Goal: Task Accomplishment & Management: Complete application form

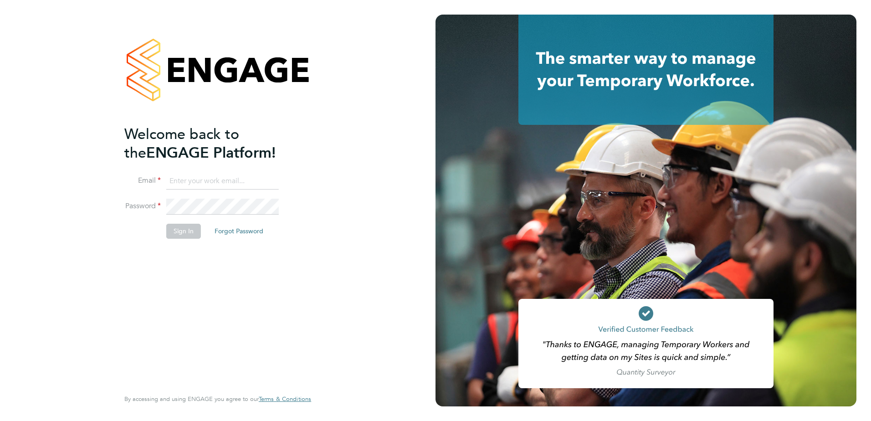
type input "paul.sen@vistry.co.uk"
click at [182, 231] on button "Sign In" at bounding box center [183, 231] width 35 height 15
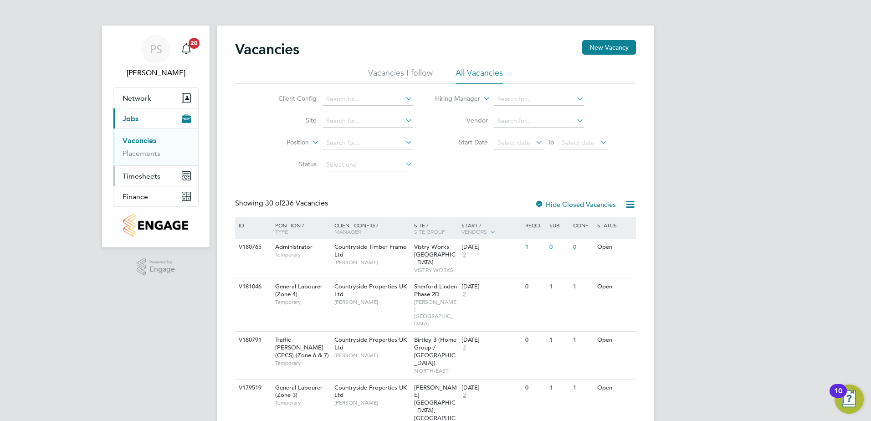
click at [151, 176] on span "Timesheets" at bounding box center [142, 176] width 38 height 9
click at [145, 163] on link "Timesheets" at bounding box center [142, 161] width 38 height 9
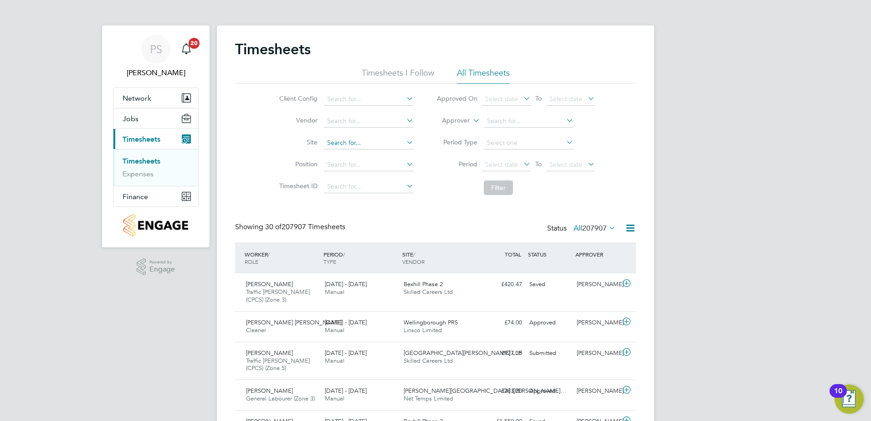
click at [340, 143] on input at bounding box center [369, 143] width 90 height 13
click at [382, 153] on li "Tenter den Sports Pavilion" at bounding box center [368, 155] width 91 height 12
type input "Tenterden Sports Pavilion"
click at [504, 190] on button "Filter" at bounding box center [498, 187] width 29 height 15
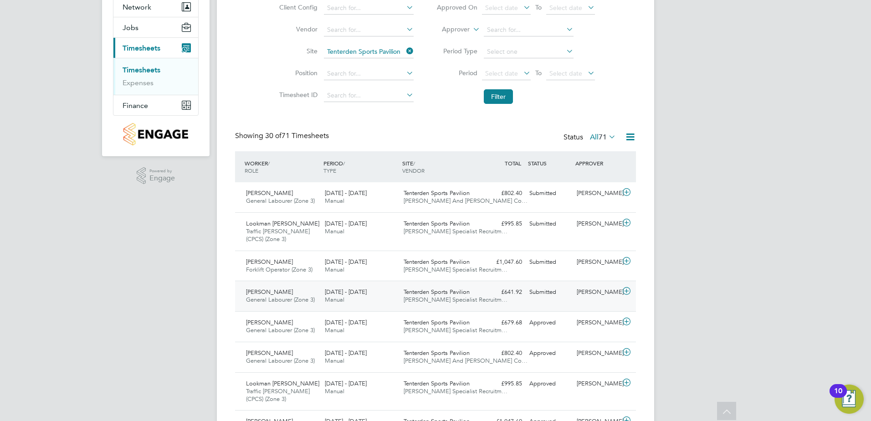
click at [624, 291] on icon at bounding box center [626, 290] width 11 height 7
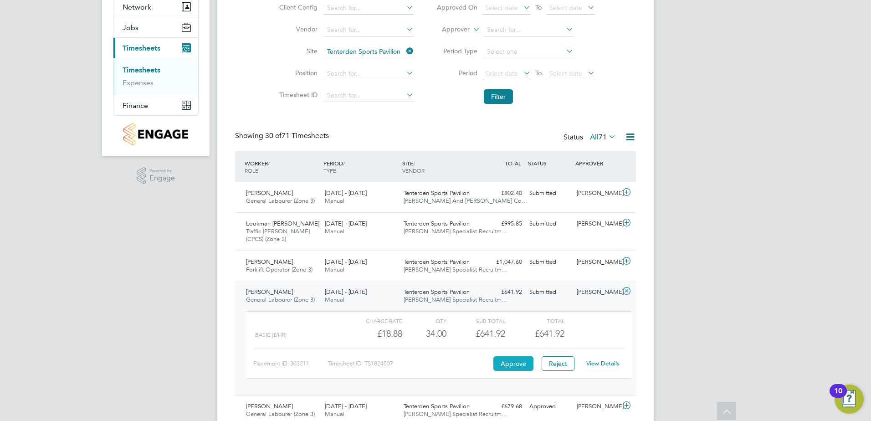
click at [508, 363] on button "Approve" at bounding box center [513, 363] width 40 height 15
click at [626, 262] on icon at bounding box center [626, 260] width 11 height 7
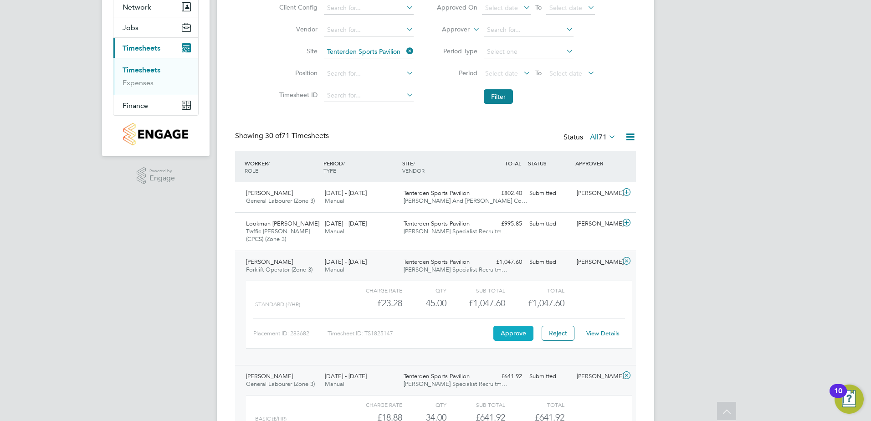
click at [504, 338] on button "Approve" at bounding box center [513, 333] width 40 height 15
click at [625, 220] on icon at bounding box center [626, 222] width 11 height 7
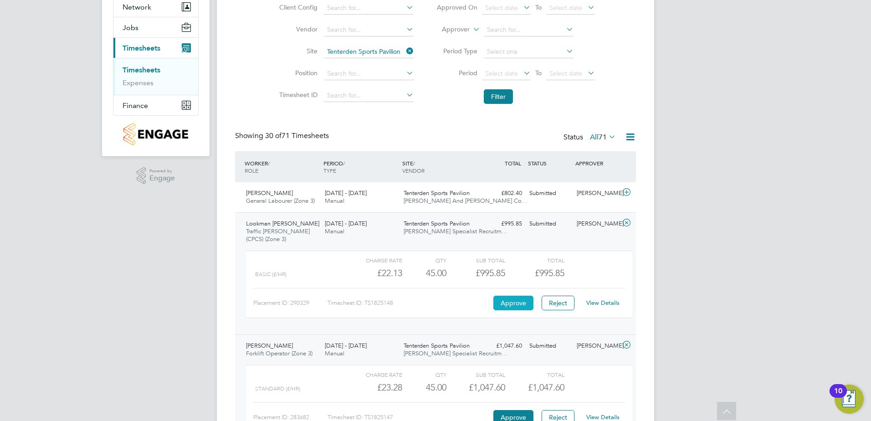
click at [511, 300] on button "Approve" at bounding box center [513, 303] width 40 height 15
click at [624, 192] on icon at bounding box center [626, 192] width 11 height 7
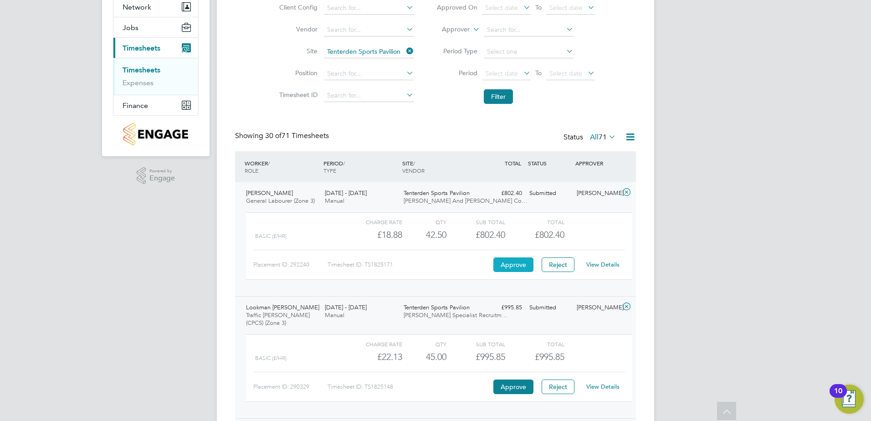
click at [521, 266] on button "Approve" at bounding box center [513, 264] width 40 height 15
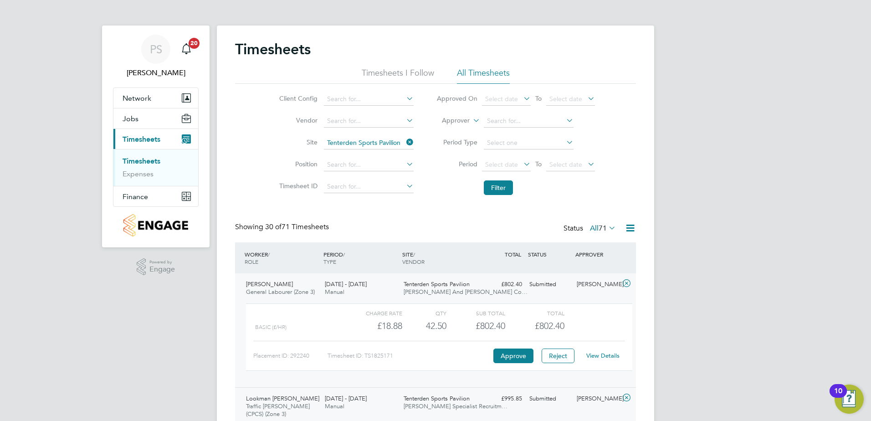
click at [144, 161] on link "Timesheets" at bounding box center [142, 161] width 38 height 9
click at [149, 161] on link "Timesheets" at bounding box center [142, 161] width 38 height 9
drag, startPoint x: 409, startPoint y: 142, endPoint x: 403, endPoint y: 149, distance: 9.5
click at [404, 142] on icon at bounding box center [404, 142] width 0 height 13
click at [347, 141] on input at bounding box center [369, 143] width 90 height 13
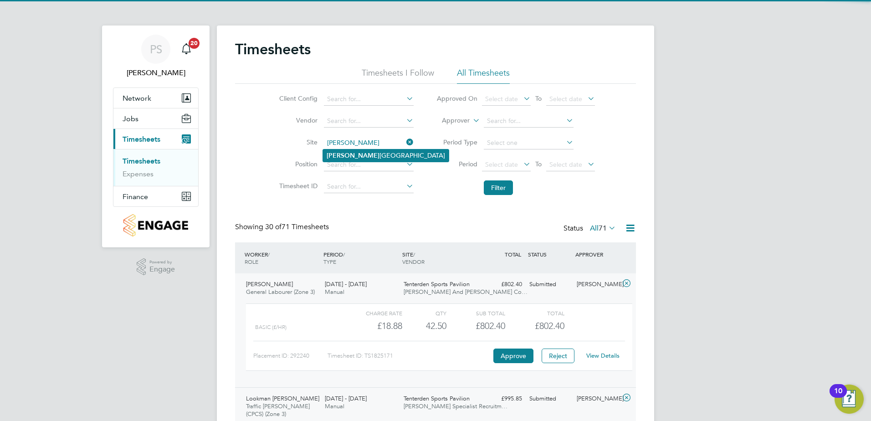
click at [342, 152] on b "Marte" at bounding box center [353, 156] width 53 height 8
type input "[PERSON_NAME][GEOGRAPHIC_DATA]"
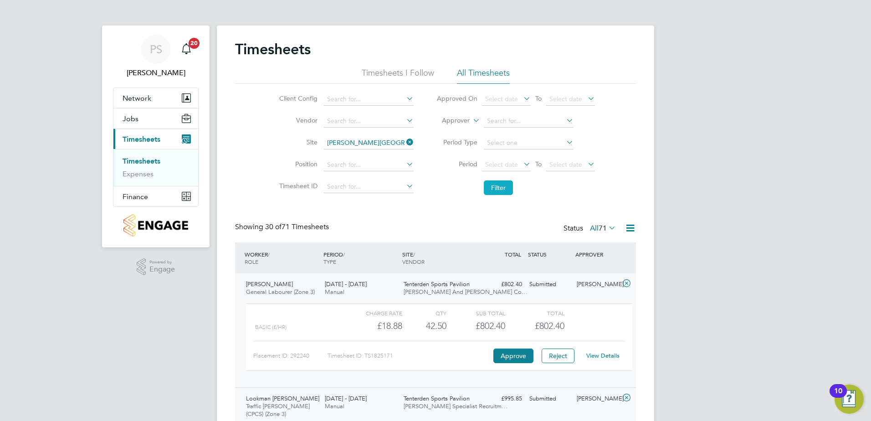
click at [496, 184] on button "Filter" at bounding box center [498, 187] width 29 height 15
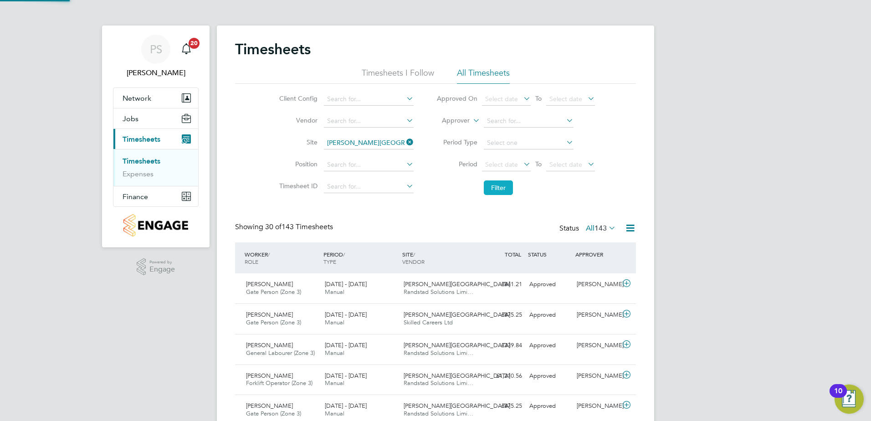
scroll to position [23, 79]
click at [138, 120] on span "Jobs" at bounding box center [131, 118] width 16 height 9
click at [134, 142] on link "Vacancies" at bounding box center [139, 140] width 32 height 9
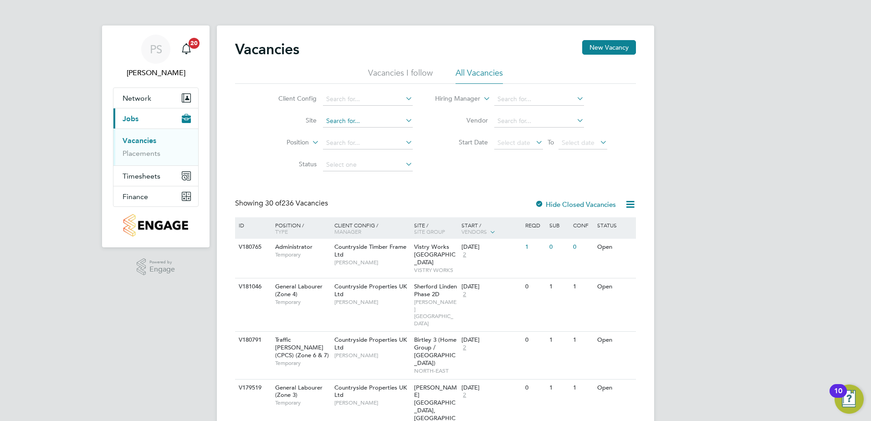
click at [342, 121] on input at bounding box center [368, 121] width 90 height 13
click at [135, 141] on link "Vacancies" at bounding box center [140, 140] width 34 height 9
click at [354, 145] on input at bounding box center [368, 143] width 90 height 13
click at [344, 119] on input at bounding box center [368, 121] width 90 height 13
click at [342, 120] on input "skill" at bounding box center [368, 121] width 90 height 13
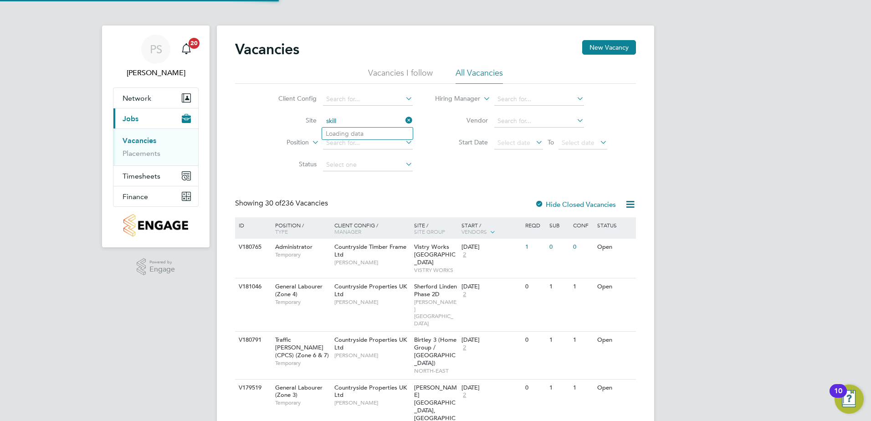
click at [343, 118] on input "skill" at bounding box center [368, 121] width 90 height 13
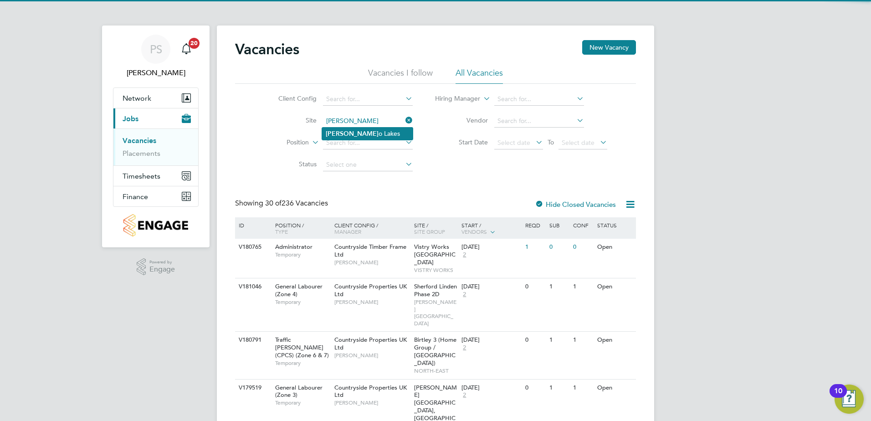
click at [348, 131] on li "Martell o Lakes" at bounding box center [367, 134] width 91 height 12
type input "[PERSON_NAME][GEOGRAPHIC_DATA]"
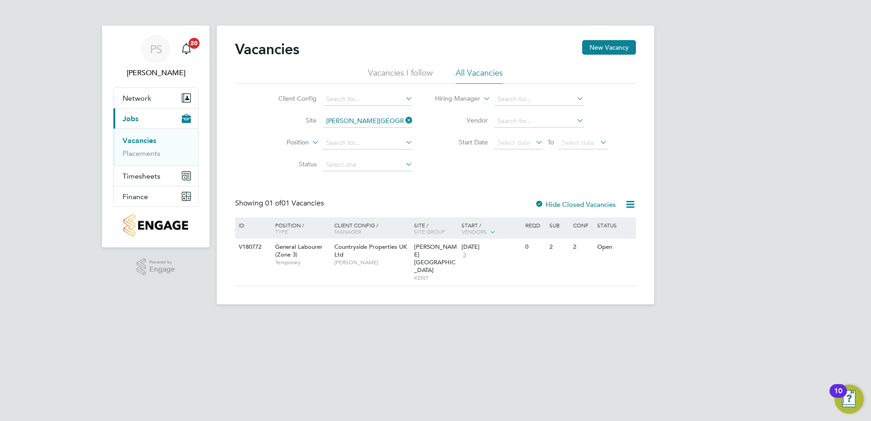
click at [574, 202] on label "Hide Closed Vacancies" at bounding box center [575, 204] width 81 height 9
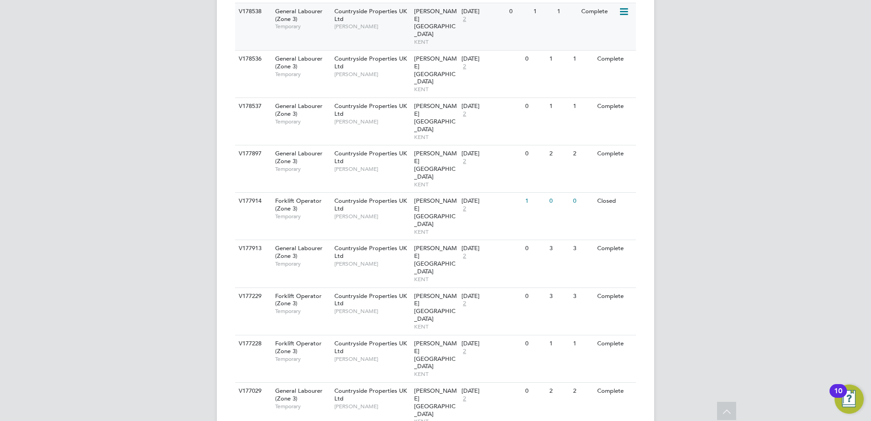
scroll to position [455, 0]
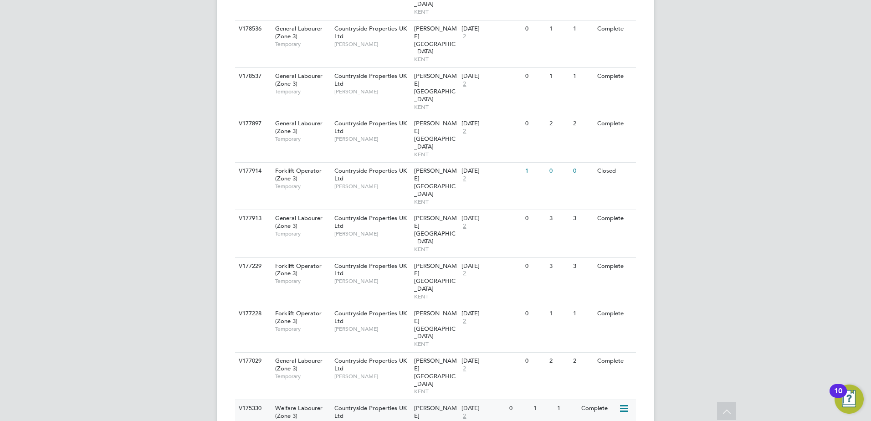
click at [573, 400] on div "1" at bounding box center [567, 408] width 24 height 17
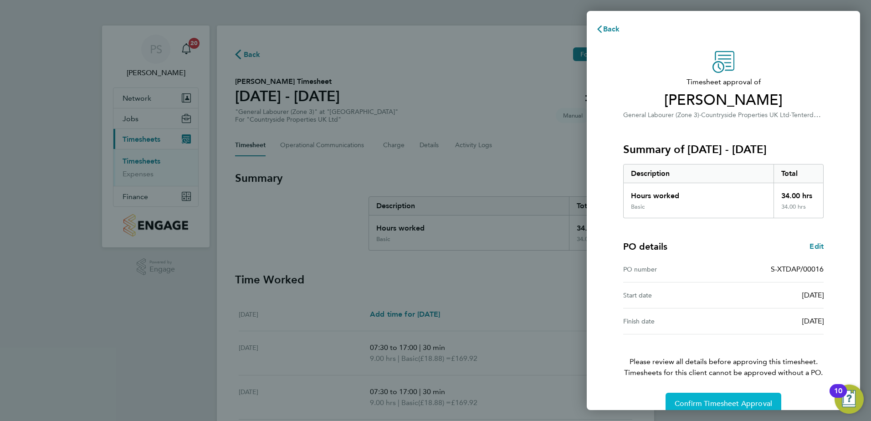
click at [695, 401] on span "Confirm Timesheet Approval" at bounding box center [722, 403] width 97 height 9
click at [717, 400] on span "Confirm Timesheet Approval" at bounding box center [722, 403] width 97 height 9
click at [700, 403] on span "Confirm Timesheet Approval" at bounding box center [722, 403] width 97 height 9
click at [742, 400] on span "Confirm Timesheet Approval" at bounding box center [722, 403] width 97 height 9
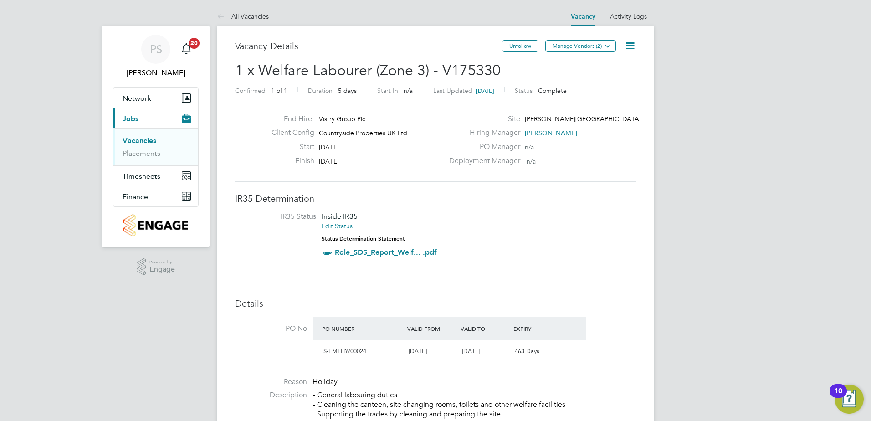
click at [632, 46] on icon at bounding box center [629, 45] width 11 height 11
click at [611, 80] on li "Update Status" at bounding box center [608, 80] width 53 height 13
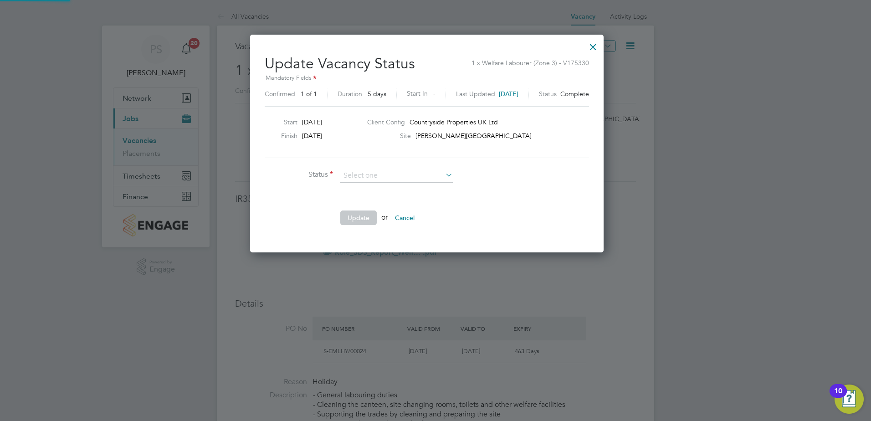
scroll to position [217, 370]
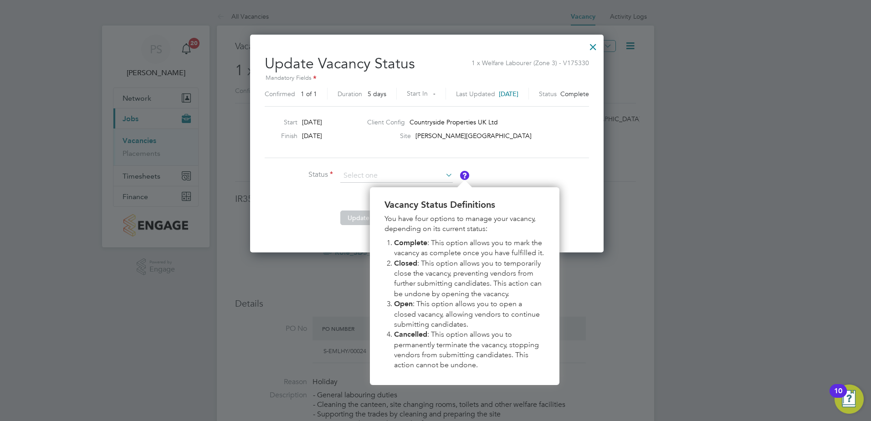
click at [589, 160] on div "Update Vacancy Status 1 x Welfare Labourer (Zone 3) - V175330 Mandatory Fields …" at bounding box center [427, 140] width 324 height 187
click at [291, 200] on li at bounding box center [401, 197] width 273 height 10
click at [364, 176] on input at bounding box center [396, 176] width 112 height 14
click at [351, 186] on li "Open" at bounding box center [396, 188] width 113 height 12
type input "Open"
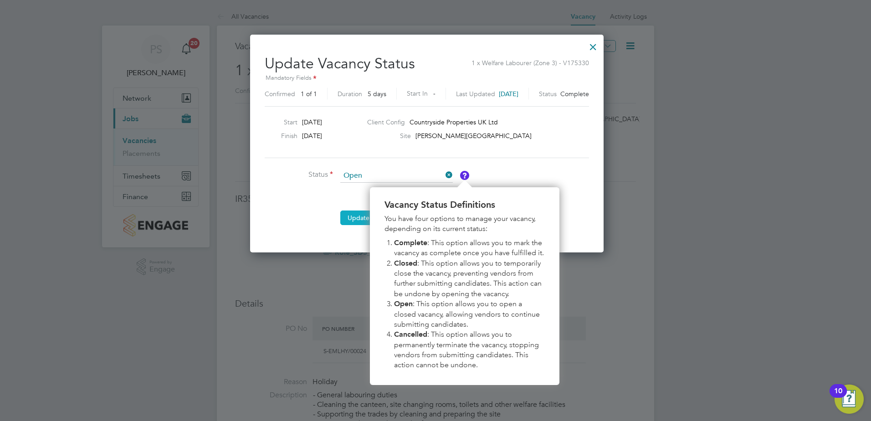
click at [352, 217] on button "Update" at bounding box center [358, 217] width 36 height 15
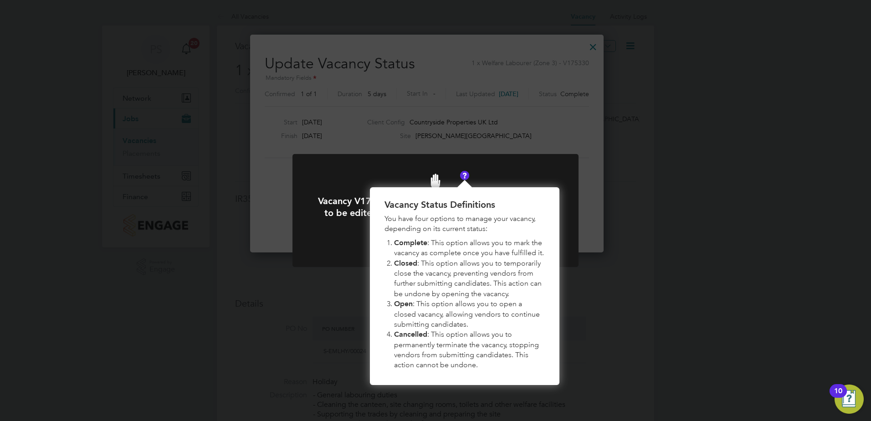
click at [676, 228] on div "Vacancy V175330 is about to be opened, it will be able to be edited and workers…" at bounding box center [435, 210] width 871 height 421
click at [510, 187] on icon at bounding box center [435, 181] width 237 height 47
click at [455, 234] on div "Vacancy Status Definitions You have four options to manage your vacancy, depend…" at bounding box center [464, 286] width 189 height 198
click at [346, 234] on div "Cancel Confirm" at bounding box center [435, 240] width 237 height 15
click at [464, 177] on img "Vacancy Status Definitions" at bounding box center [464, 175] width 9 height 9
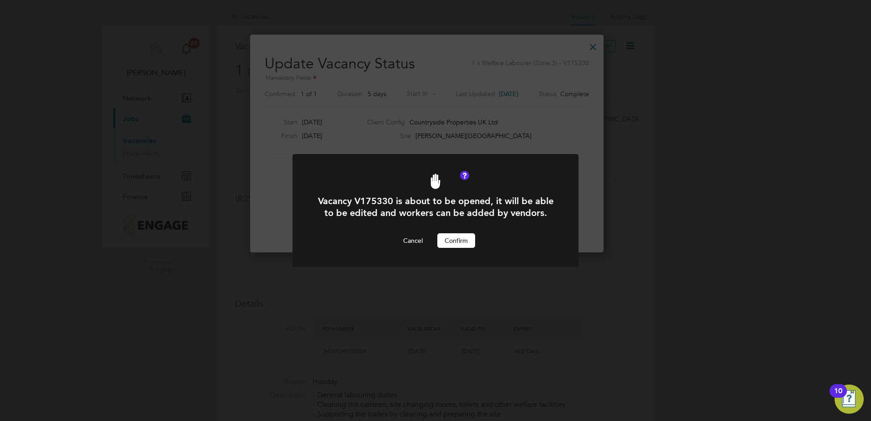
click at [460, 240] on button "Confirm" at bounding box center [456, 240] width 38 height 15
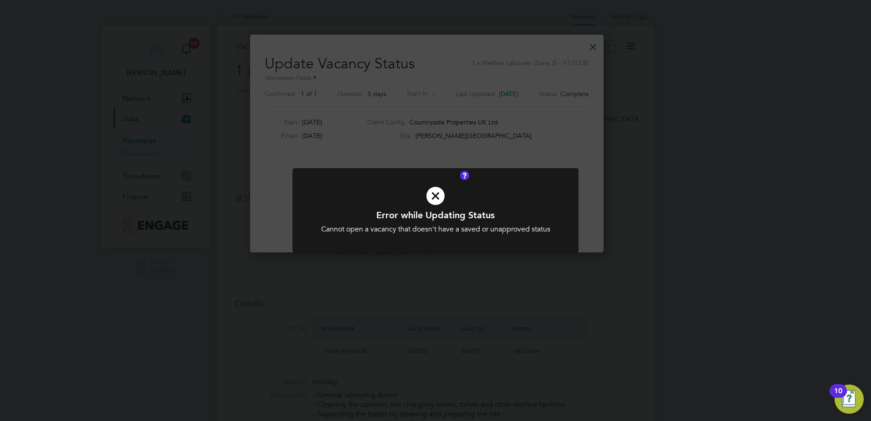
click at [652, 197] on div "Error while Updating Status Cannot open a vacancy that doesn't have a saved or …" at bounding box center [435, 210] width 871 height 421
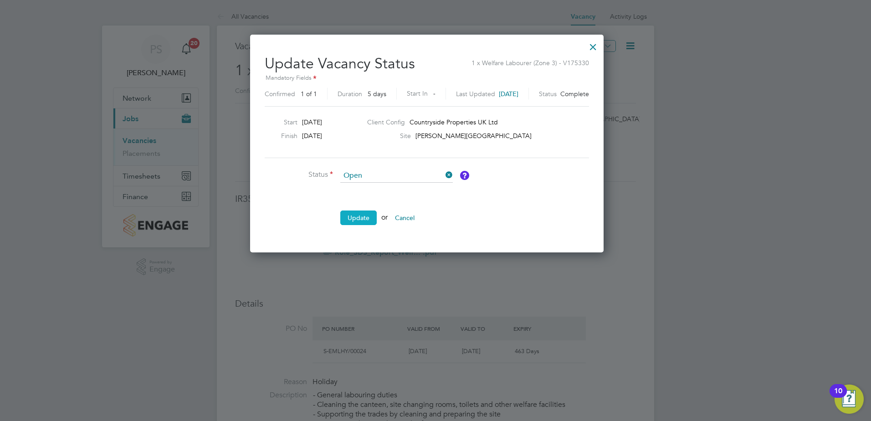
click at [360, 217] on button "Update" at bounding box center [358, 217] width 36 height 15
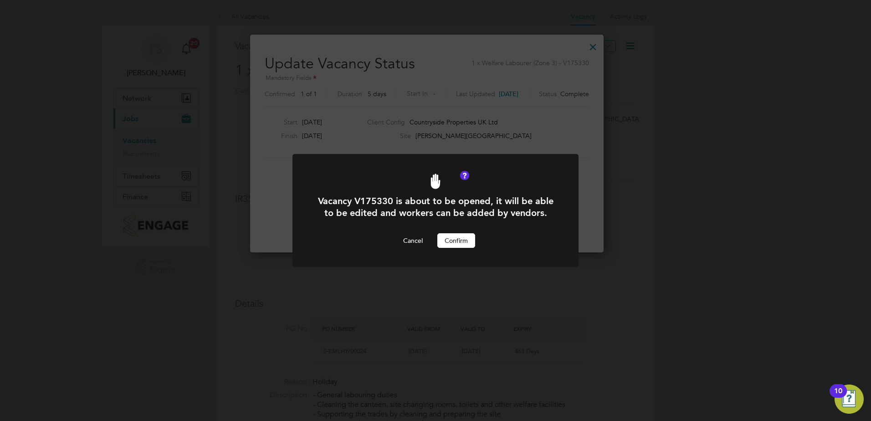
click at [457, 239] on button "Confirm" at bounding box center [456, 240] width 38 height 15
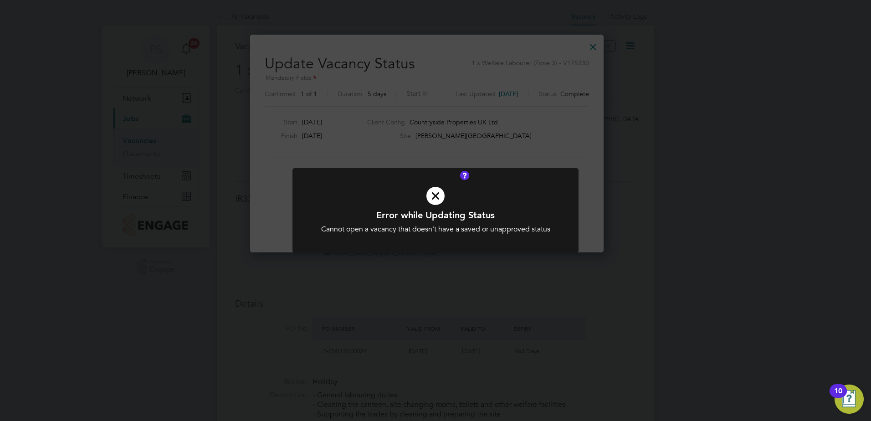
click at [532, 157] on div "Error while Updating Status Cannot open a vacancy that doesn't have a saved or …" at bounding box center [435, 210] width 871 height 421
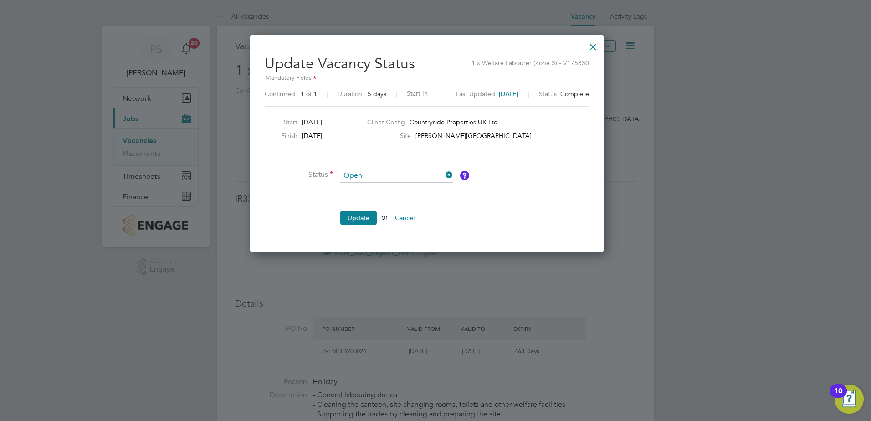
click at [601, 49] on div at bounding box center [593, 44] width 16 height 16
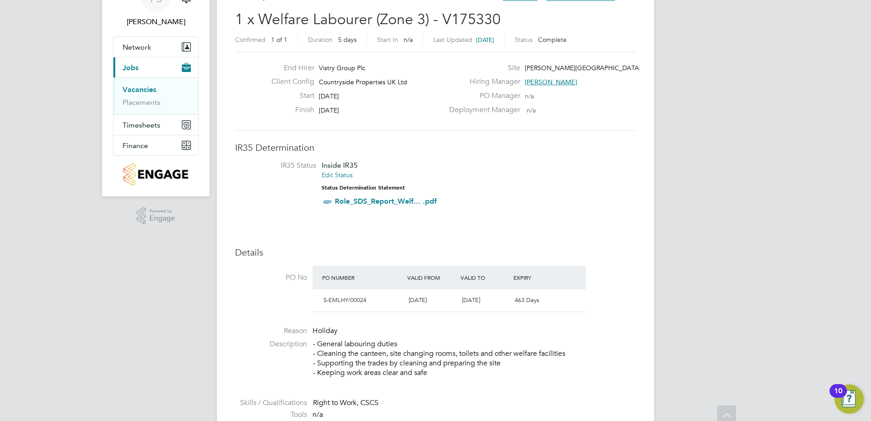
scroll to position [0, 0]
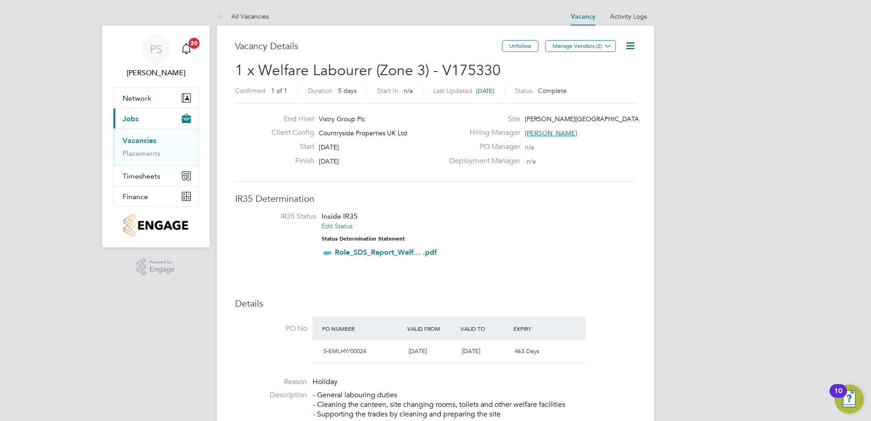
click at [138, 143] on link "Vacancies" at bounding box center [140, 140] width 34 height 9
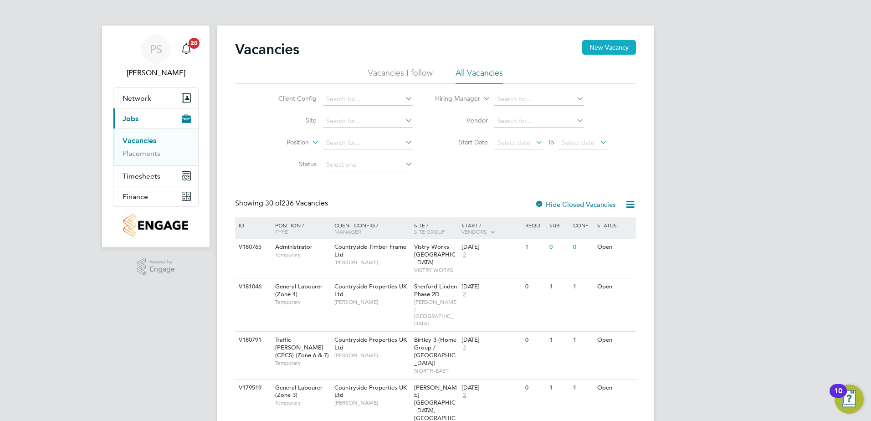
click at [604, 47] on button "New Vacancy" at bounding box center [609, 47] width 54 height 15
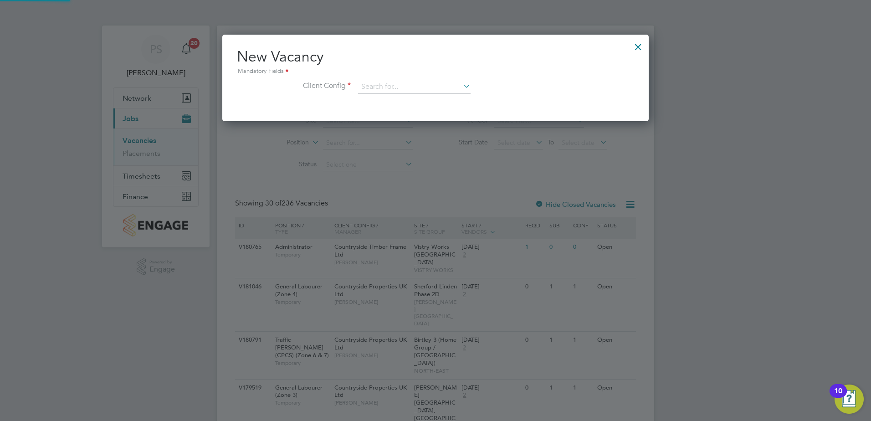
scroll to position [87, 427]
click at [408, 92] on input at bounding box center [414, 87] width 112 height 14
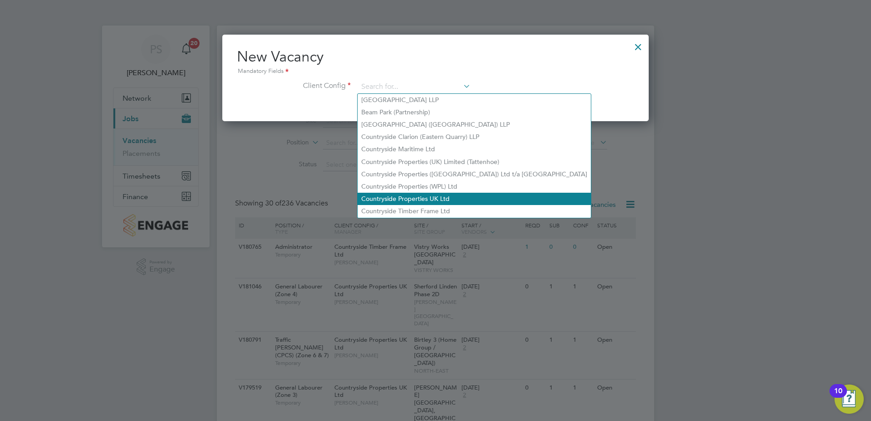
click at [392, 198] on li "Countryside Properties UK Ltd" at bounding box center [474, 199] width 233 height 12
type input "Countryside Properties UK Ltd"
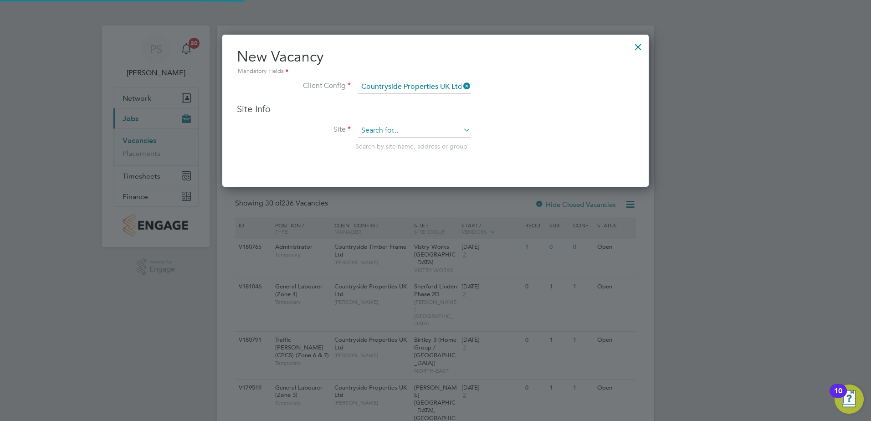
click at [367, 129] on input at bounding box center [414, 131] width 112 height 14
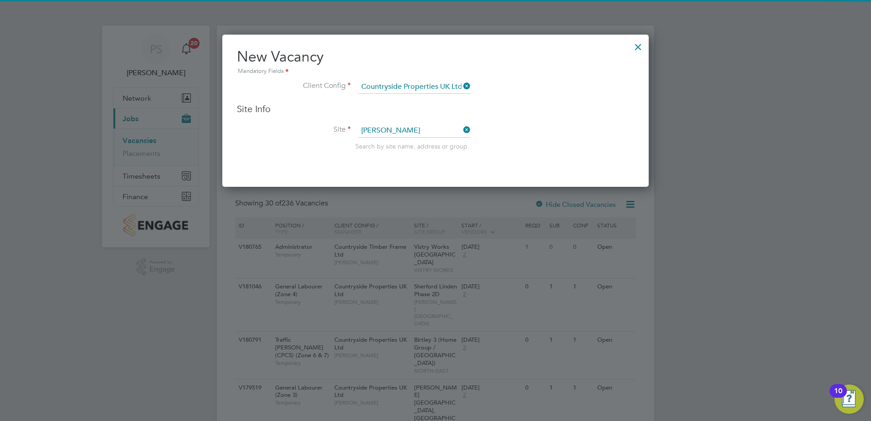
click at [403, 146] on li "[PERSON_NAME][GEOGRAPHIC_DATA]" at bounding box center [414, 144] width 113 height 12
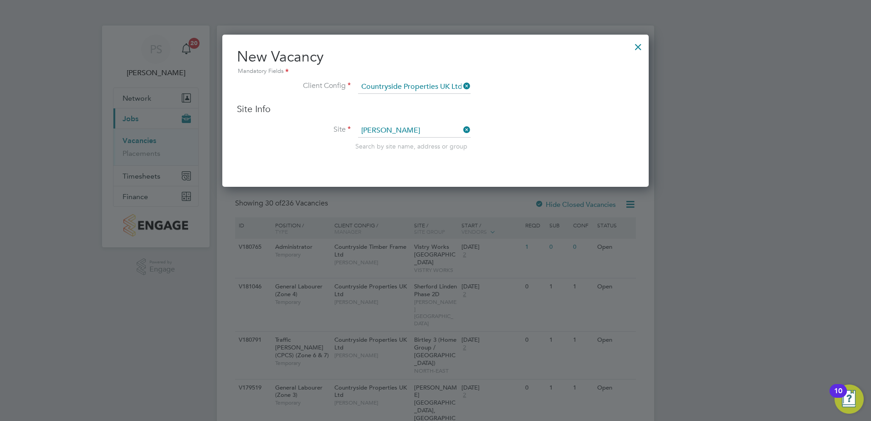
type input "[PERSON_NAME][GEOGRAPHIC_DATA]"
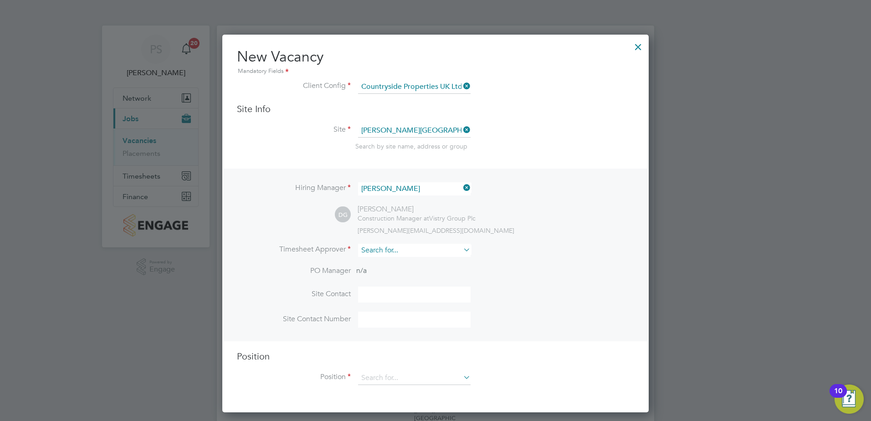
click at [390, 252] on input at bounding box center [414, 250] width 112 height 13
click at [441, 273] on li "[PERSON_NAME]" at bounding box center [414, 276] width 113 height 12
type input "[PERSON_NAME]"
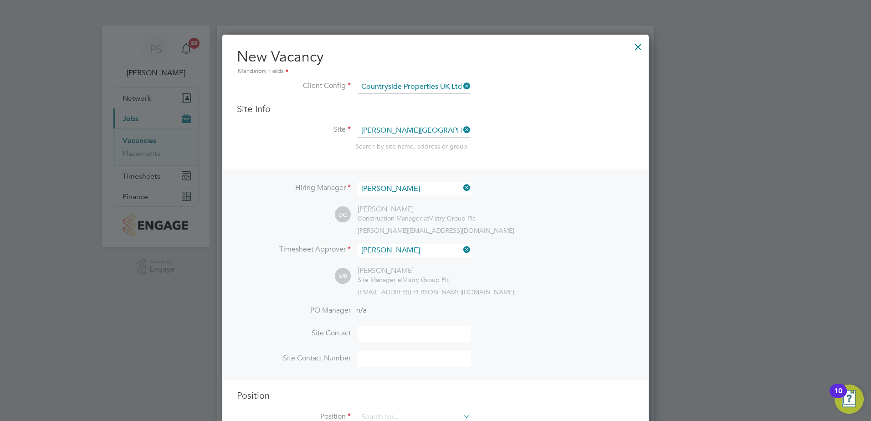
scroll to position [418, 427]
click at [382, 337] on input at bounding box center [414, 334] width 112 height 16
type input "[PERSON_NAME]"
type input "07763895896"
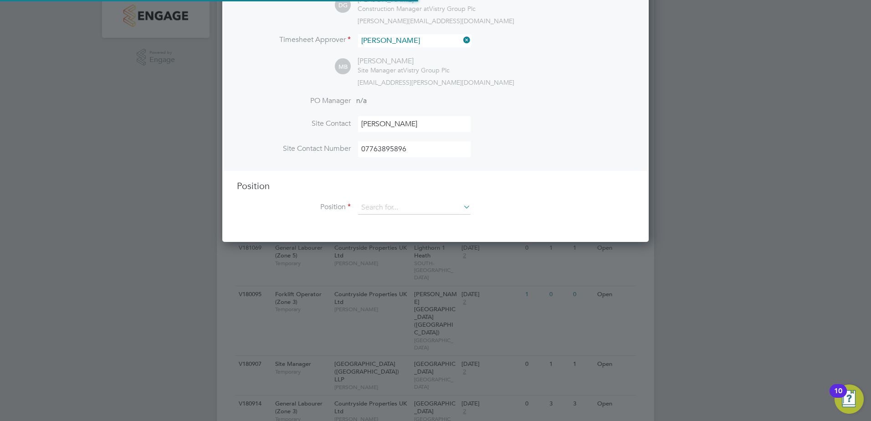
scroll to position [228, 0]
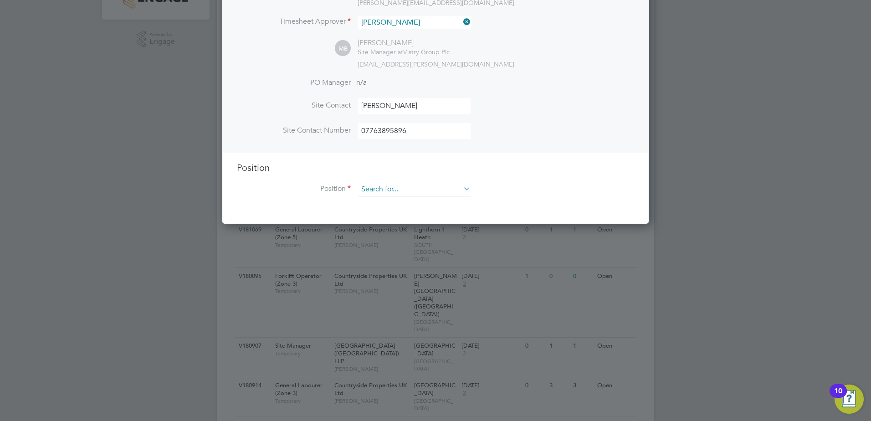
click at [394, 191] on input at bounding box center [414, 190] width 112 height 14
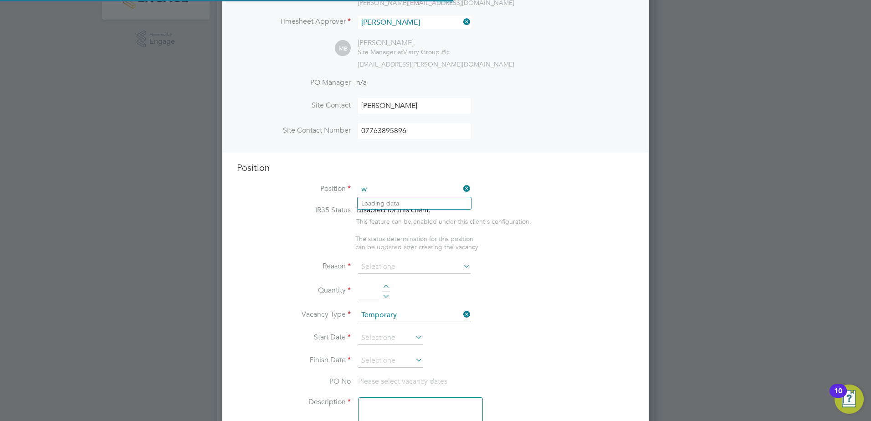
scroll to position [1309, 427]
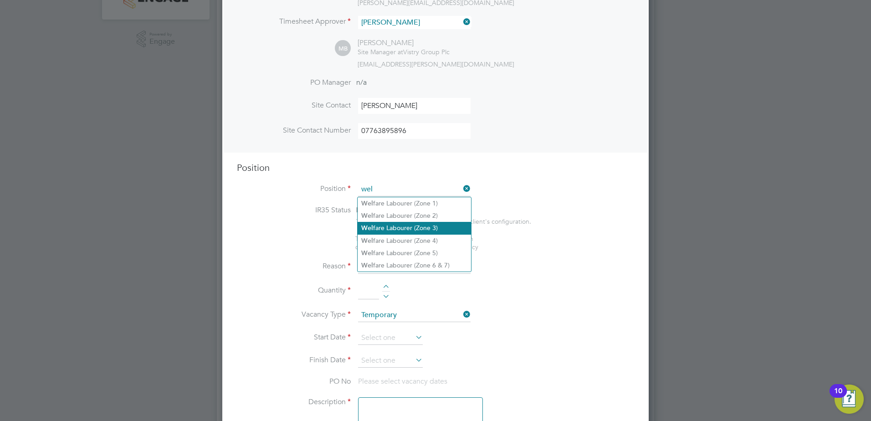
click at [393, 224] on li "Wel fare Labourer (Zone 3)" at bounding box center [414, 228] width 113 height 12
type input "Welfare Labourer (Zone 3)"
type textarea "- General labouring duties - Cleaning the canteen, site changing rooms, toilets…"
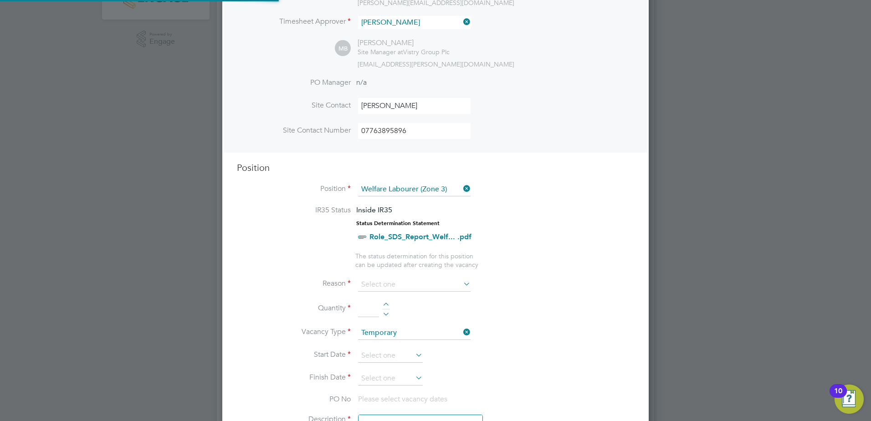
scroll to position [27, 48]
click at [533, 206] on li "IR35 Status Inside IR35 Status Determination Statement Role_SDS_Report_Welf... …" at bounding box center [435, 228] width 397 height 46
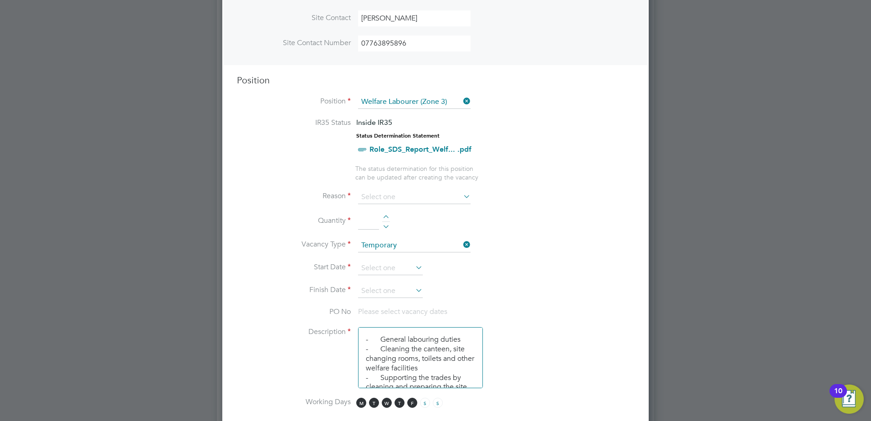
scroll to position [319, 0]
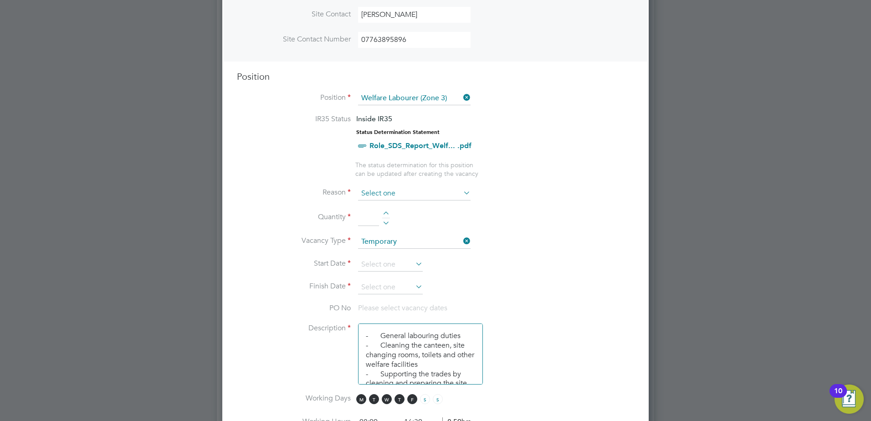
click at [390, 194] on input at bounding box center [414, 194] width 112 height 14
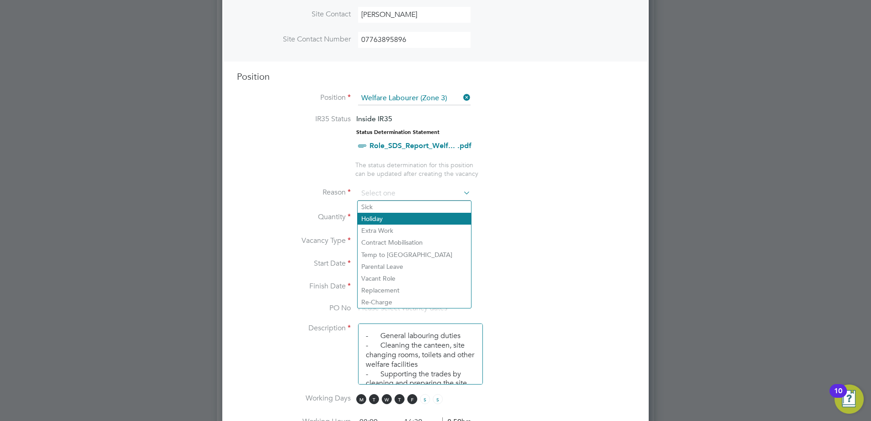
click at [393, 219] on li "Holiday" at bounding box center [414, 219] width 113 height 12
type input "Holiday"
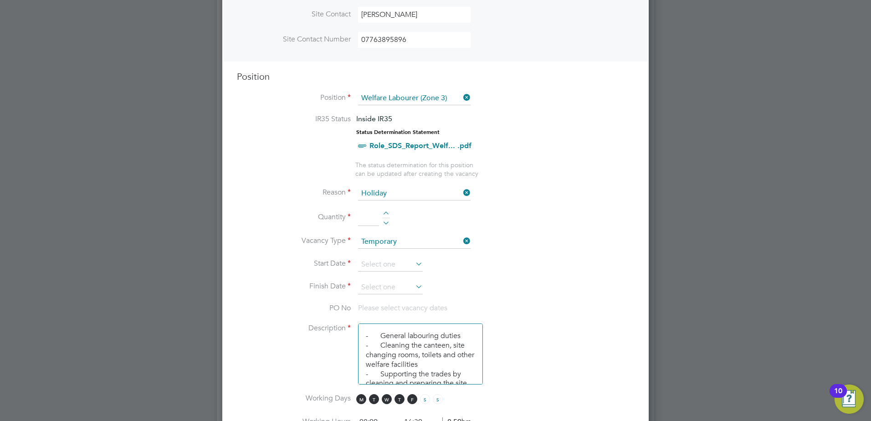
click at [388, 213] on div at bounding box center [386, 214] width 8 height 6
type input "1"
click at [379, 266] on input at bounding box center [390, 265] width 65 height 14
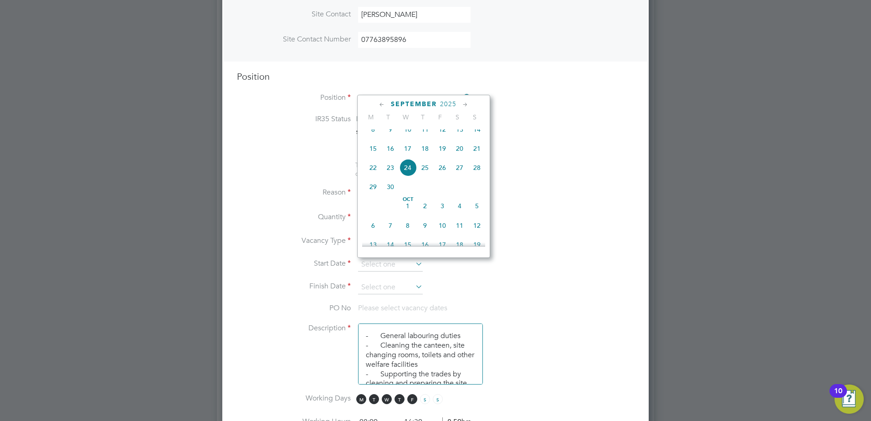
click at [374, 154] on span "15" at bounding box center [372, 148] width 17 height 17
type input "[DATE]"
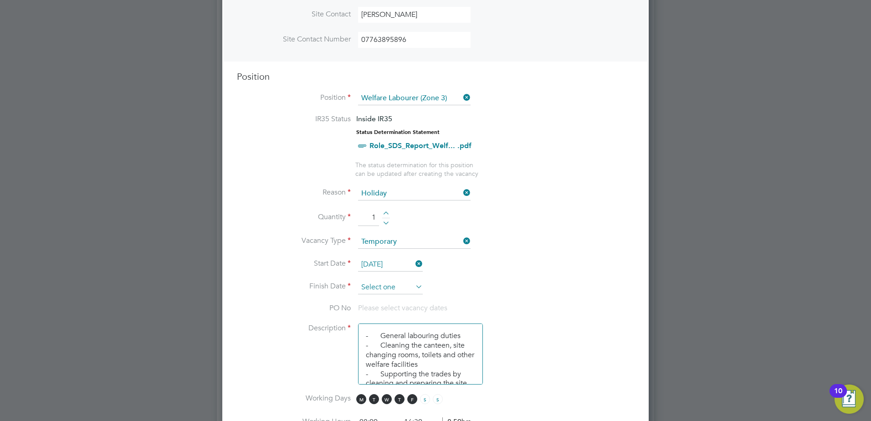
click at [412, 284] on input at bounding box center [390, 288] width 65 height 14
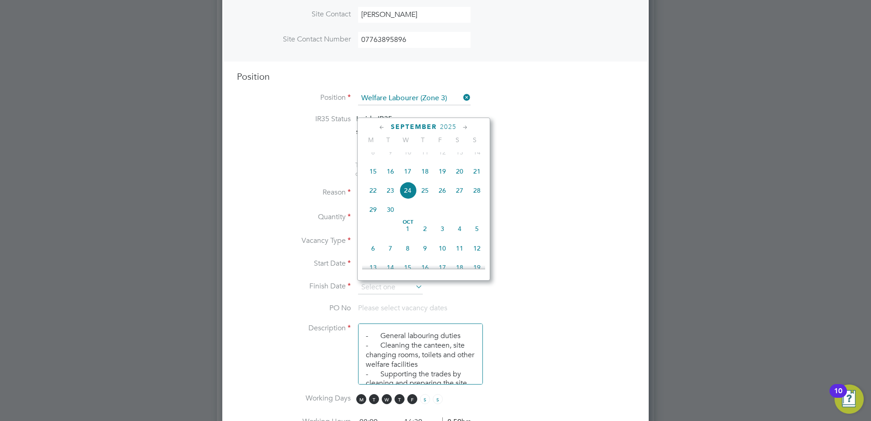
click at [388, 180] on span "16" at bounding box center [390, 171] width 17 height 17
type input "[DATE]"
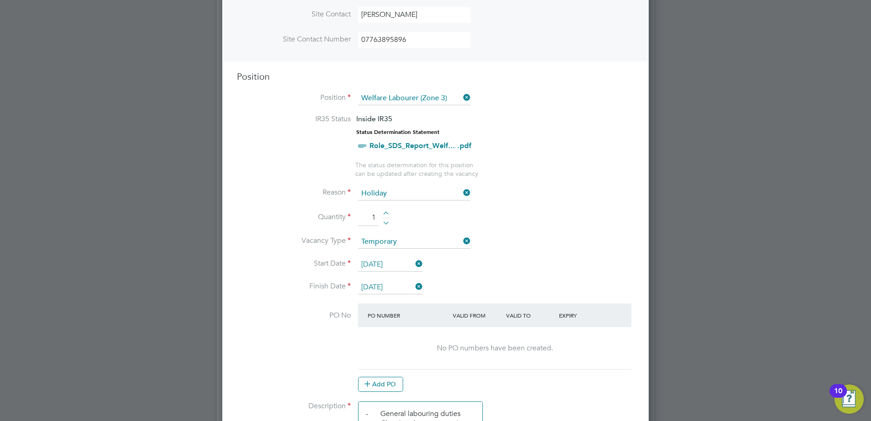
click at [409, 263] on input "[DATE]" at bounding box center [390, 265] width 65 height 14
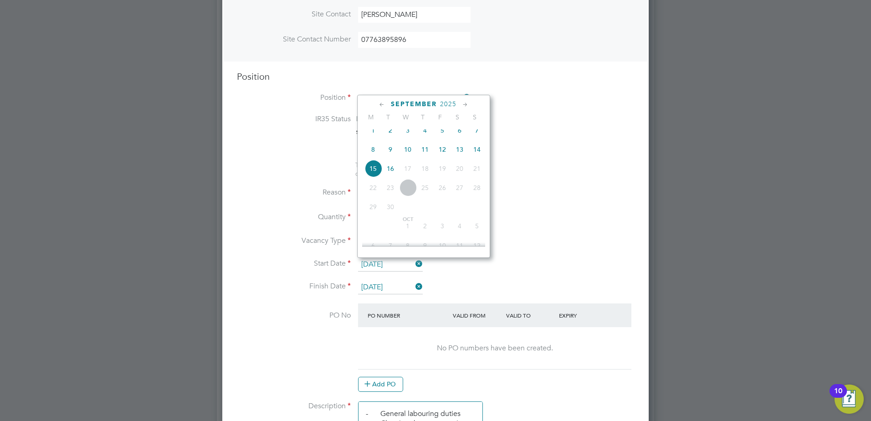
click at [414, 287] on icon at bounding box center [414, 286] width 0 height 13
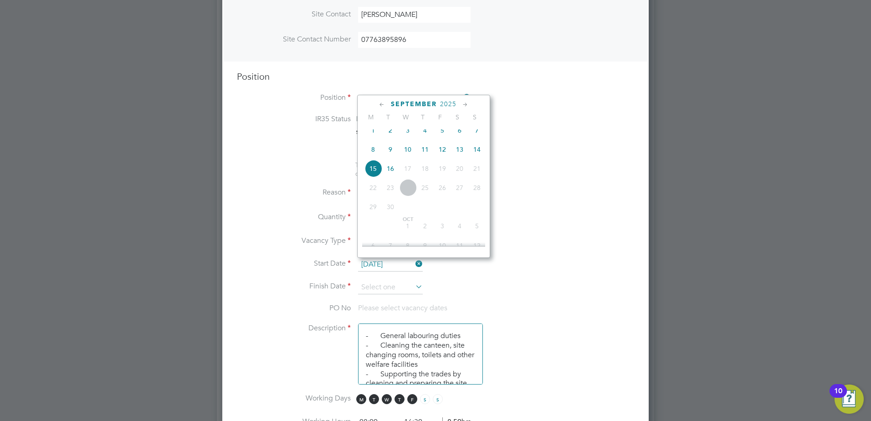
scroll to position [1311, 427]
click at [384, 284] on input at bounding box center [390, 288] width 65 height 14
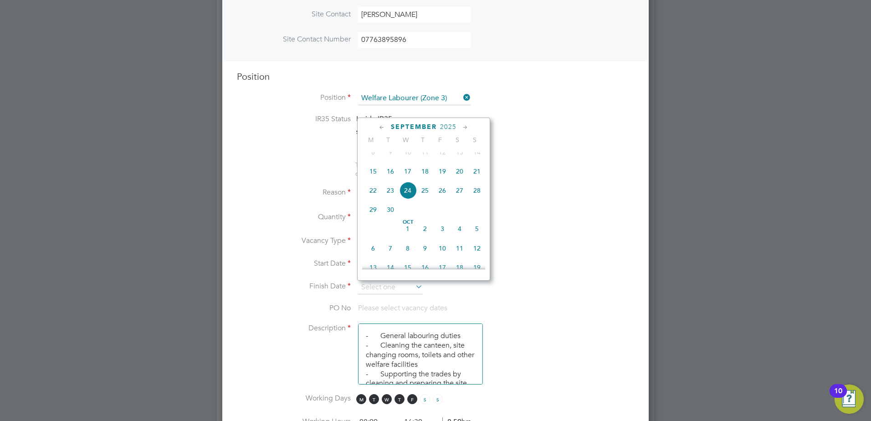
click at [445, 180] on span "19" at bounding box center [442, 171] width 17 height 17
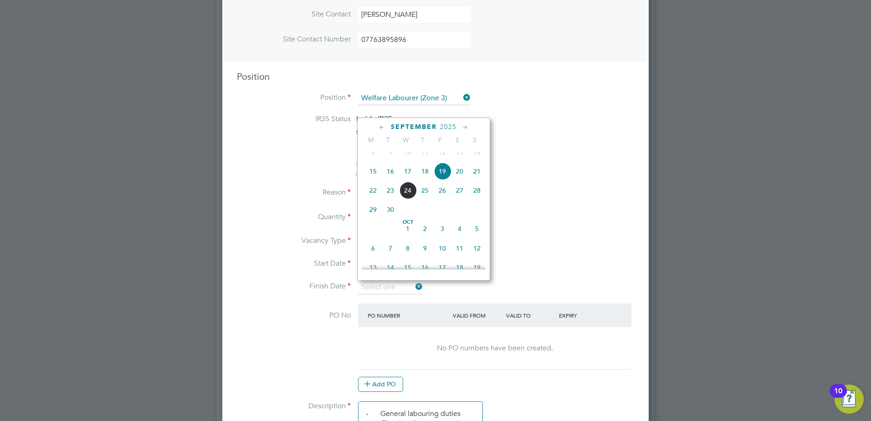
type input "[DATE]"
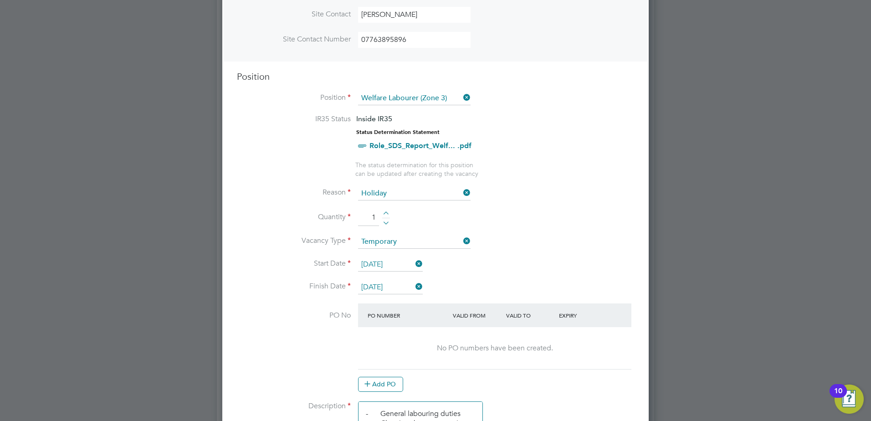
click at [401, 262] on input "[DATE]" at bounding box center [390, 265] width 65 height 14
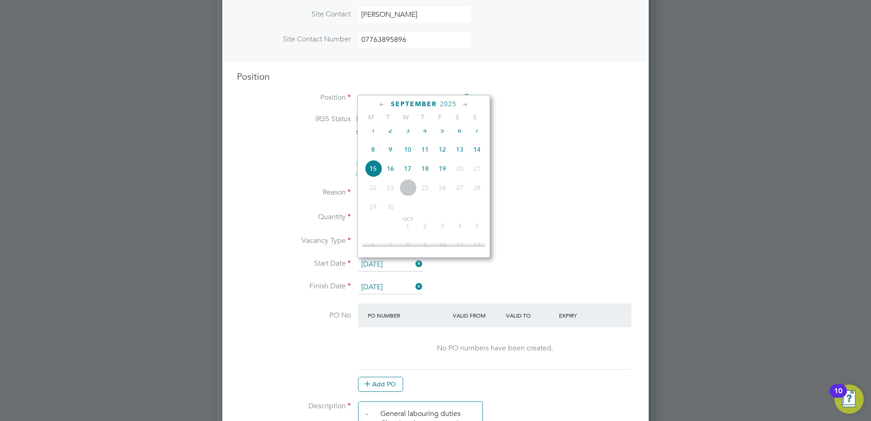
click at [407, 175] on span "17" at bounding box center [407, 168] width 17 height 17
type input "[DATE]"
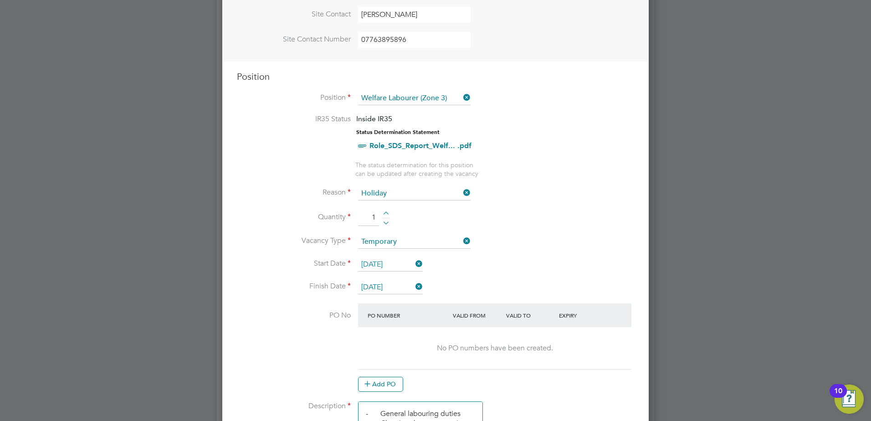
click at [467, 257] on li "Vacancy Type Temporary" at bounding box center [435, 246] width 397 height 23
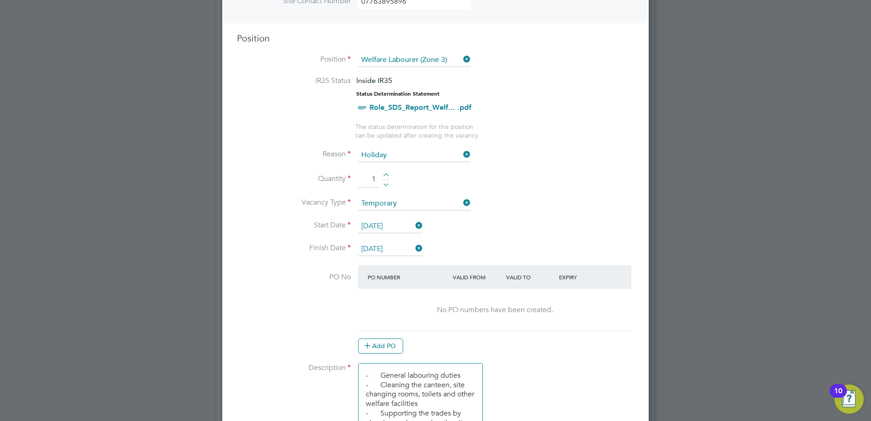
scroll to position [455, 0]
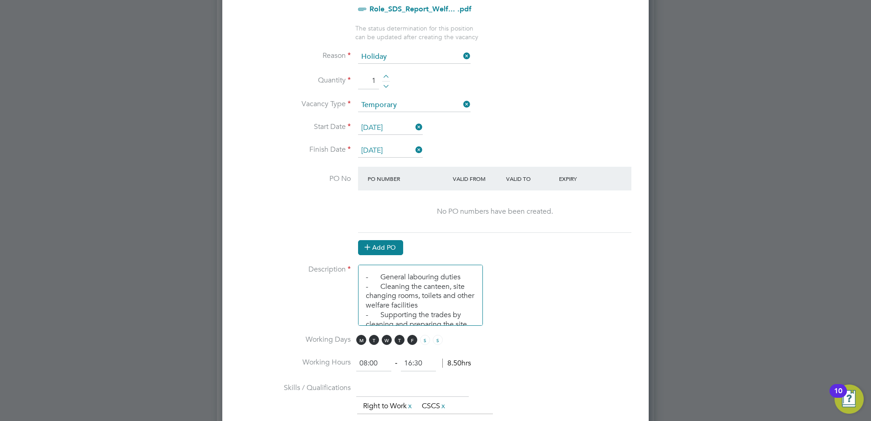
click at [385, 252] on button "Add PO" at bounding box center [380, 247] width 45 height 15
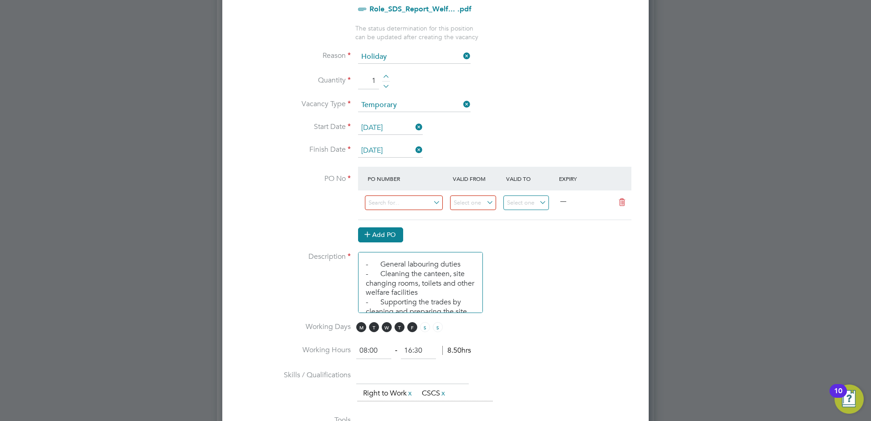
scroll to position [1375, 427]
click at [437, 200] on input at bounding box center [404, 202] width 78 height 15
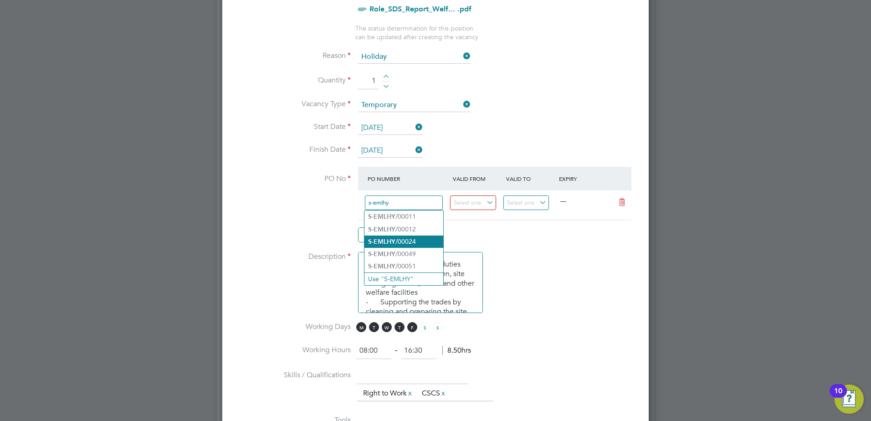
type input "s-emlhy"
click at [429, 242] on li "S-EMLHY /00024" at bounding box center [403, 241] width 79 height 12
type input "[DATE]"
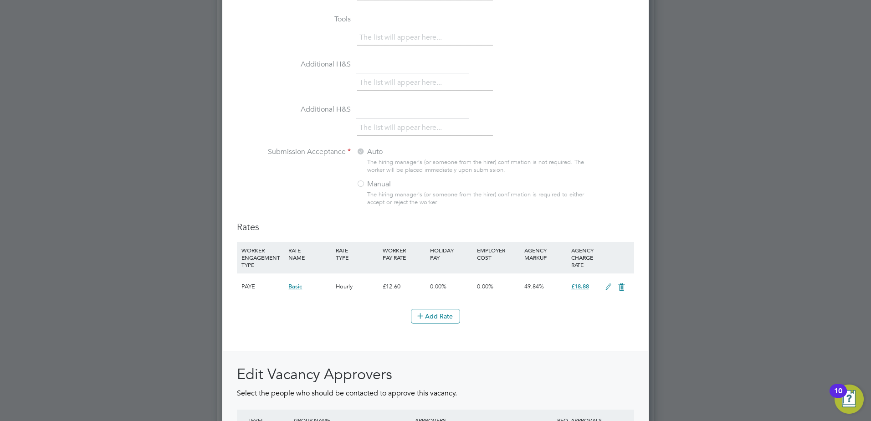
scroll to position [865, 0]
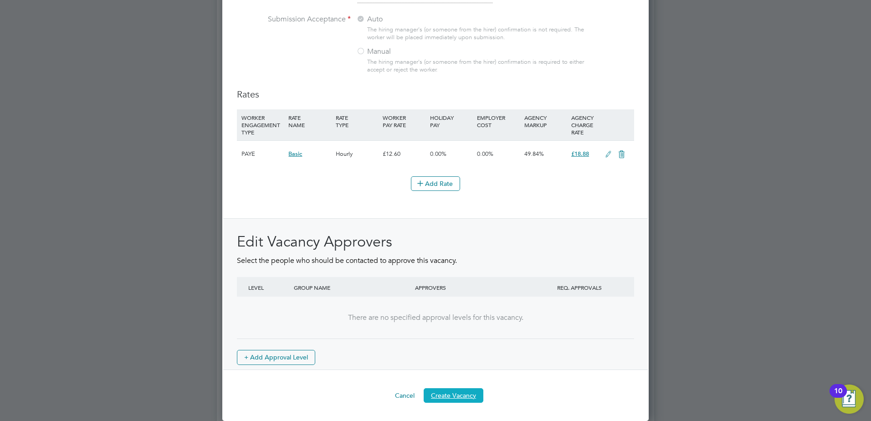
click at [453, 391] on button "Create Vacancy" at bounding box center [454, 395] width 60 height 15
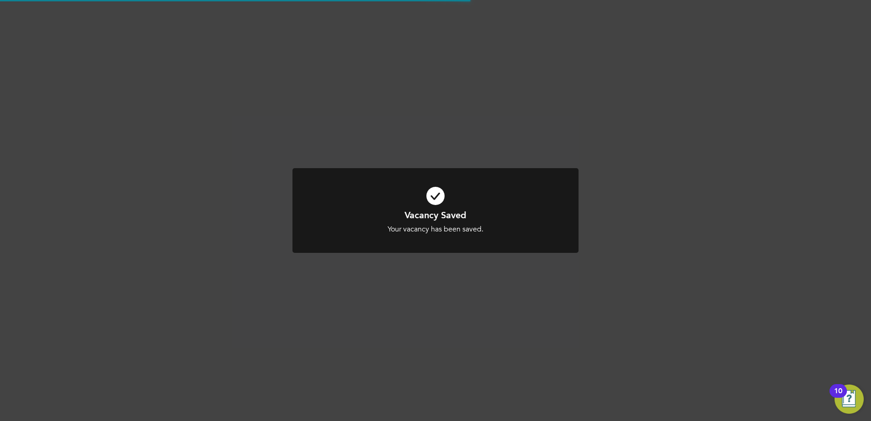
scroll to position [439, 0]
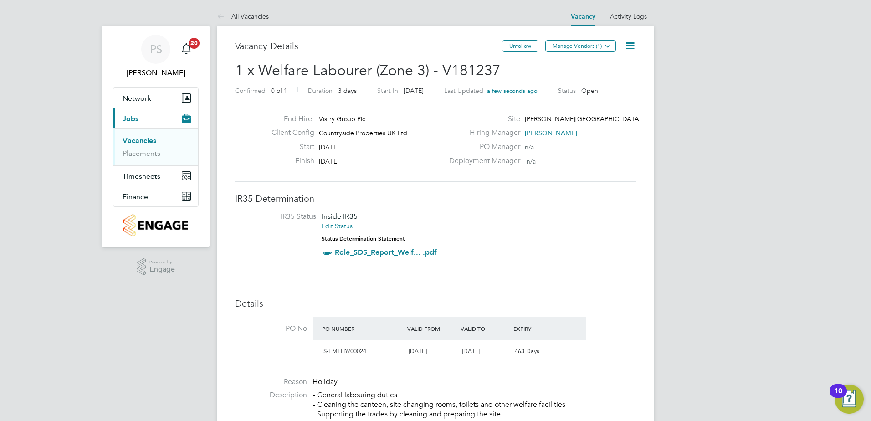
click at [594, 48] on button "Manage Vendors (1)" at bounding box center [580, 46] width 71 height 12
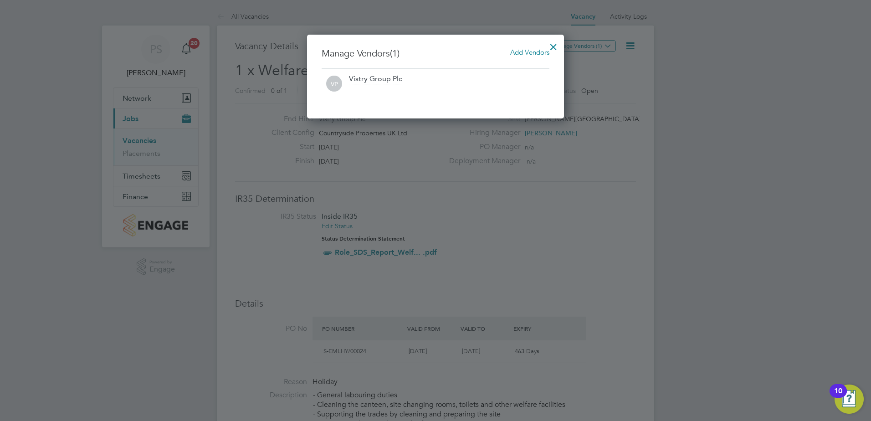
click at [518, 46] on div "Manage Vendors (1) Add Vendors VP Vistry Group Plc" at bounding box center [435, 77] width 257 height 84
click at [520, 50] on span "Add Vendors" at bounding box center [529, 52] width 39 height 9
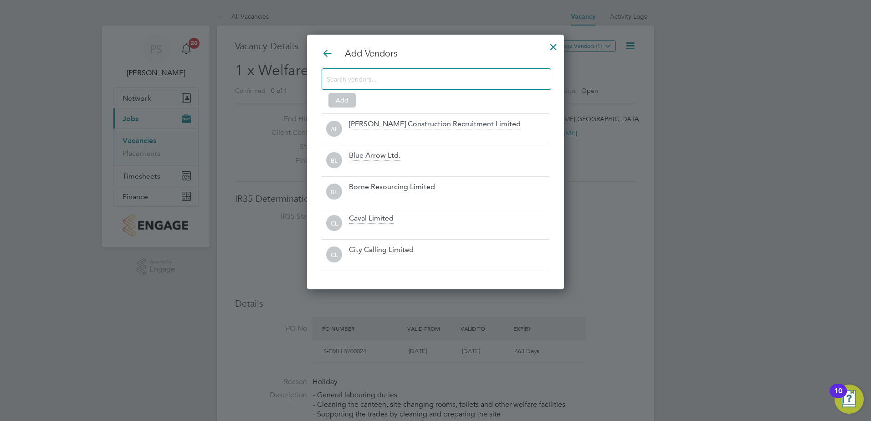
click at [411, 85] on input at bounding box center [429, 79] width 205 height 12
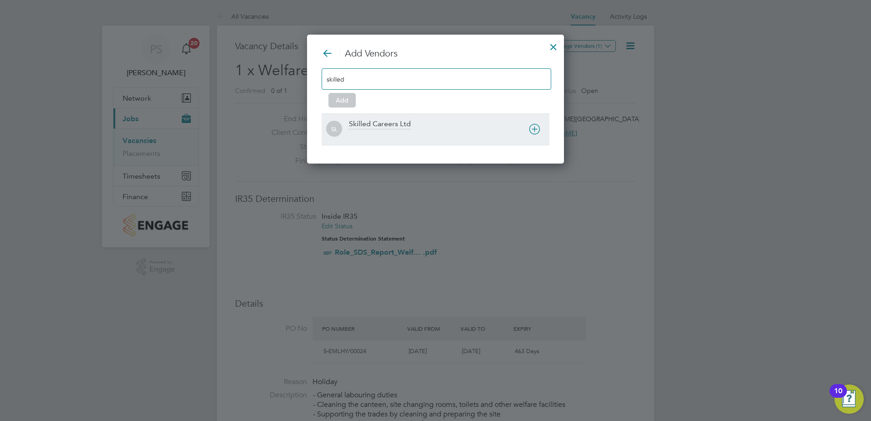
type input "skilled"
click at [386, 132] on div at bounding box center [449, 135] width 200 height 9
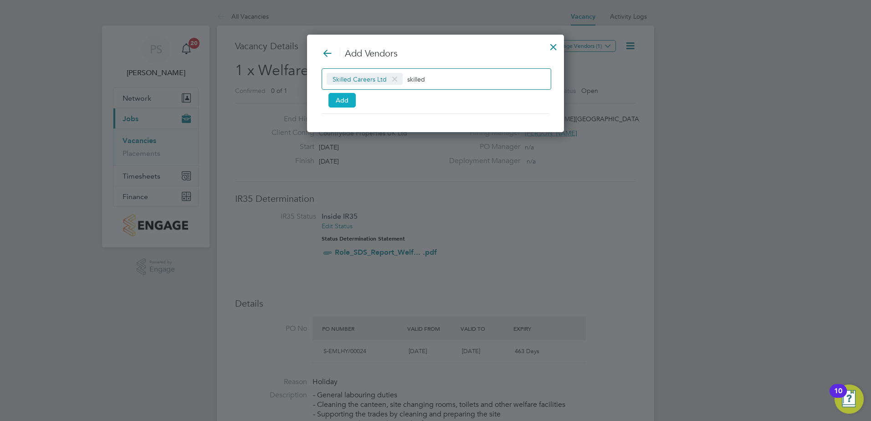
click at [338, 103] on button "Add" at bounding box center [341, 100] width 27 height 15
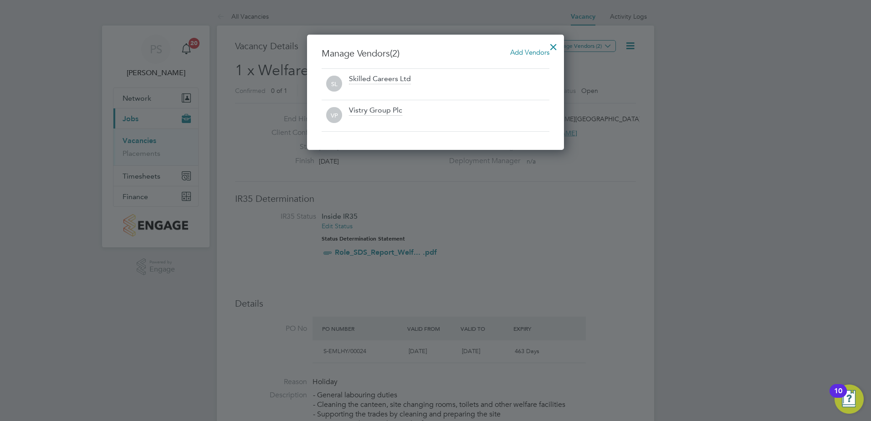
click at [553, 46] on div at bounding box center [553, 44] width 16 height 16
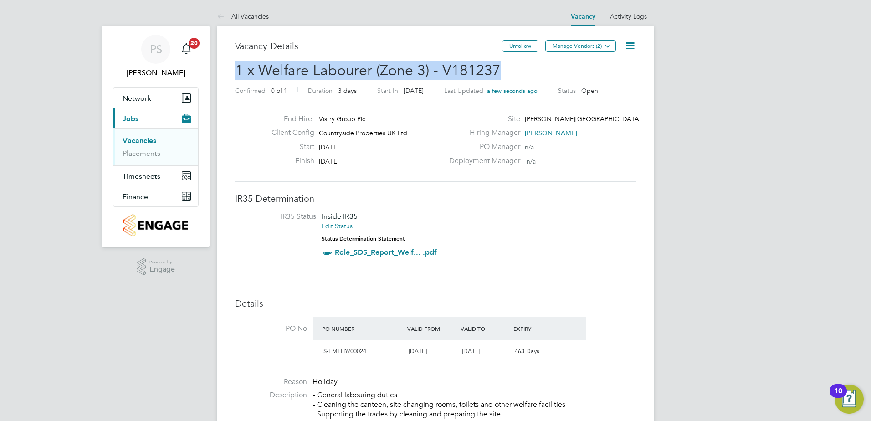
drag, startPoint x: 238, startPoint y: 66, endPoint x: 506, endPoint y: 62, distance: 268.3
click at [506, 62] on h2 "1 x Welfare Labourer (Zone 3) - V181237 Confirmed 0 of 1 Duration 3 days Start …" at bounding box center [435, 80] width 401 height 38
copy span "1 x Welfare Labourer (Zone 3) - V181237"
